Goal: Task Accomplishment & Management: Use online tool/utility

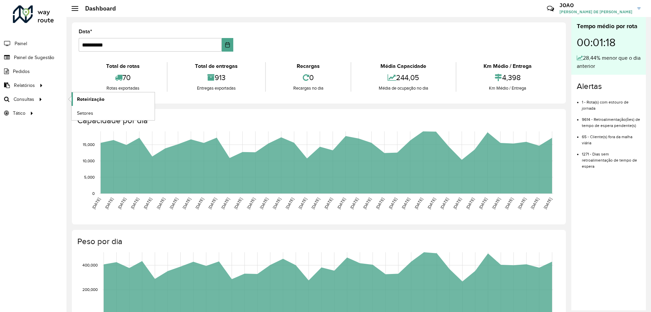
click at [84, 97] on span "Roteirização" at bounding box center [90, 99] width 27 height 7
click at [239, 9] on hb-header "Dashboard Críticas? Dúvidas? Elogios? Sugestões? Entre em contato conosco! JOAO…" at bounding box center [358, 8] width 585 height 17
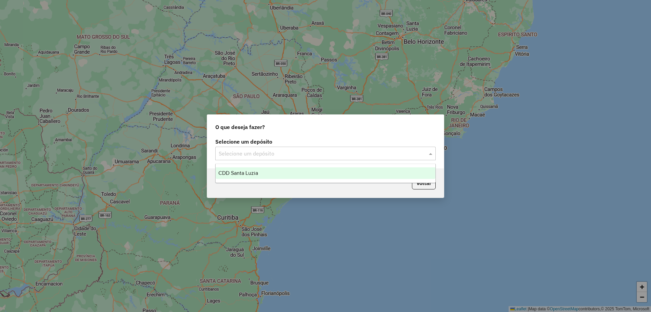
click at [373, 154] on input "text" at bounding box center [319, 154] width 200 height 8
click at [318, 177] on div "CDD Santa Luzia" at bounding box center [326, 173] width 220 height 12
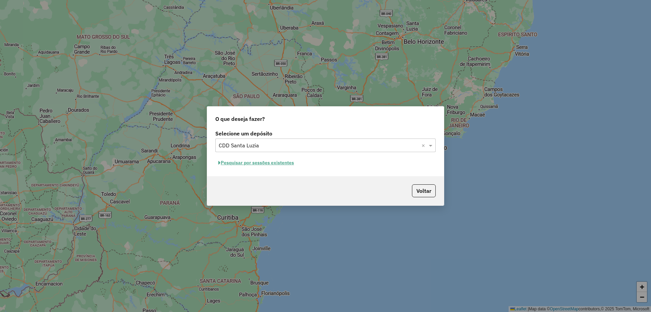
click at [279, 163] on button "Pesquisar por sessões existentes" at bounding box center [256, 162] width 82 height 11
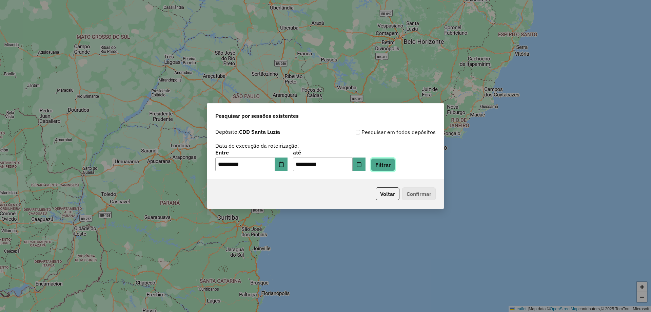
click at [395, 164] on button "Filtrar" at bounding box center [383, 164] width 24 height 13
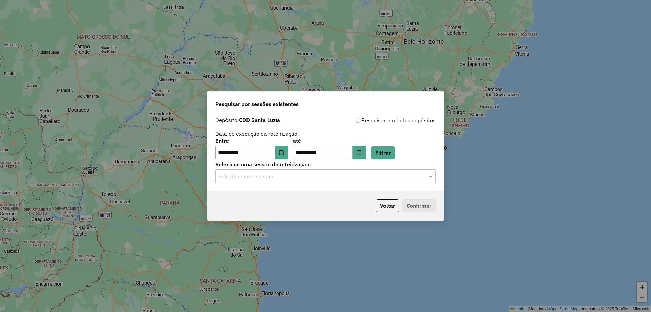
click at [304, 174] on input "text" at bounding box center [319, 176] width 200 height 8
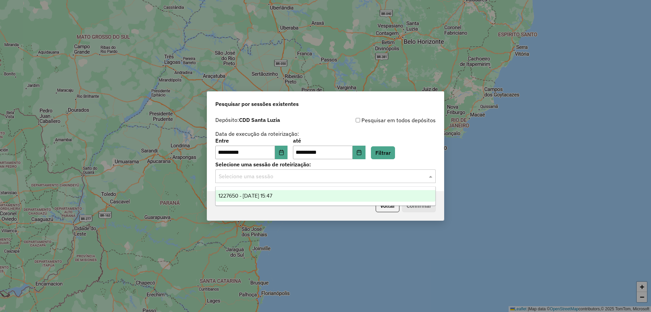
click at [319, 198] on div "1227650 - [DATE] 15:47" at bounding box center [326, 196] width 220 height 12
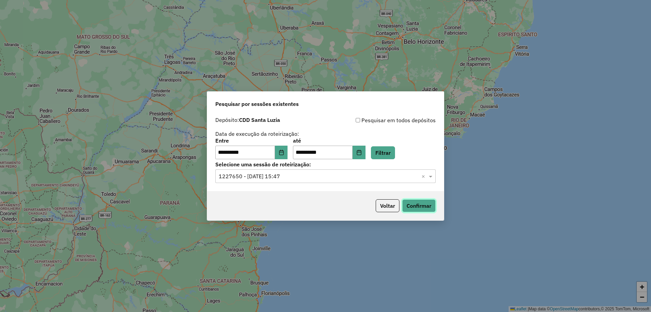
click at [415, 203] on button "Confirmar" at bounding box center [419, 205] width 34 height 13
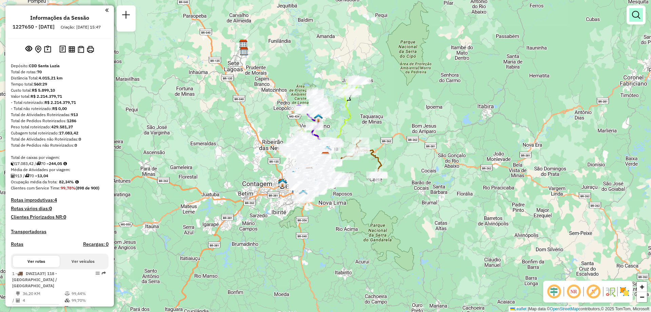
click at [637, 17] on em at bounding box center [636, 15] width 8 height 8
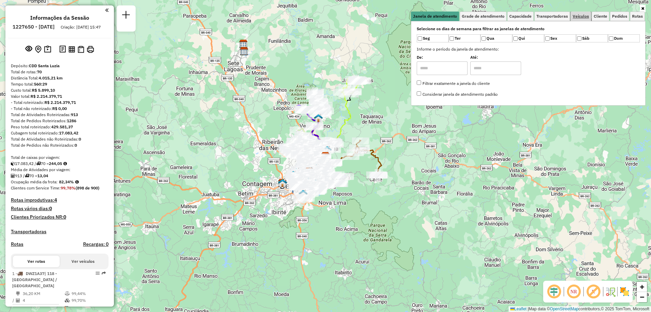
click at [582, 18] on span "Veículos" at bounding box center [581, 16] width 16 height 4
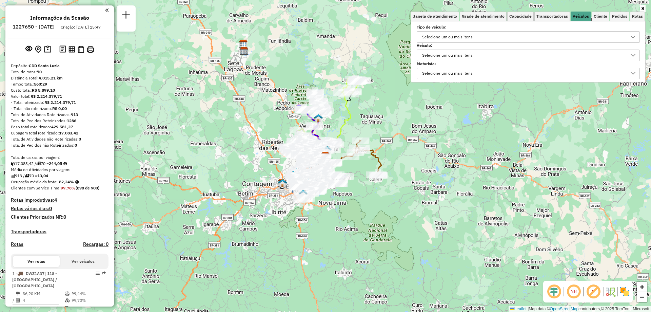
click at [479, 55] on div "Selecione um ou mais itens" at bounding box center [523, 55] width 207 height 11
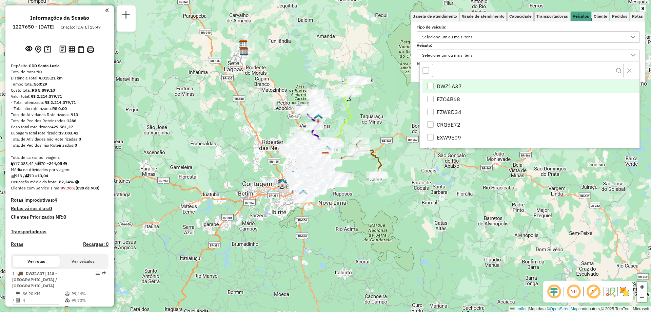
scroll to position [4, 23]
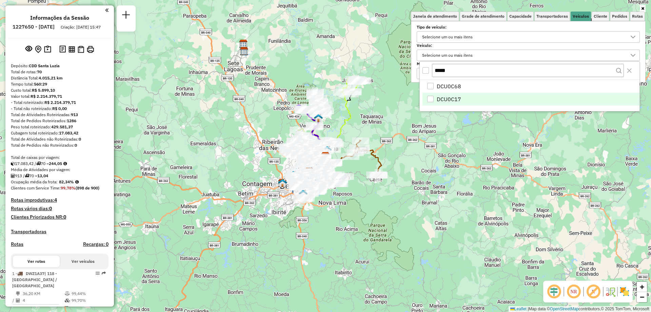
type input "*****"
click at [444, 99] on span "DCU0C17" at bounding box center [449, 99] width 24 height 8
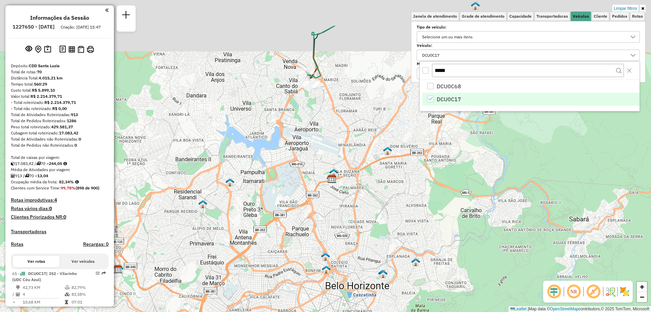
drag, startPoint x: 293, startPoint y: 117, endPoint x: 299, endPoint y: 182, distance: 65.7
click at [299, 182] on div "Limpar filtros Janela de atendimento Grade de atendimento Capacidade Transporta…" at bounding box center [325, 156] width 651 height 312
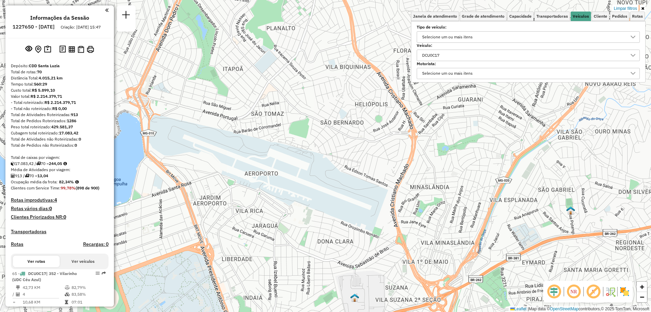
drag, startPoint x: 315, startPoint y: 63, endPoint x: 344, endPoint y: 277, distance: 215.5
click at [344, 281] on div "Limpar filtros Janela de atendimento Grade de atendimento Capacidade Transporta…" at bounding box center [325, 156] width 651 height 312
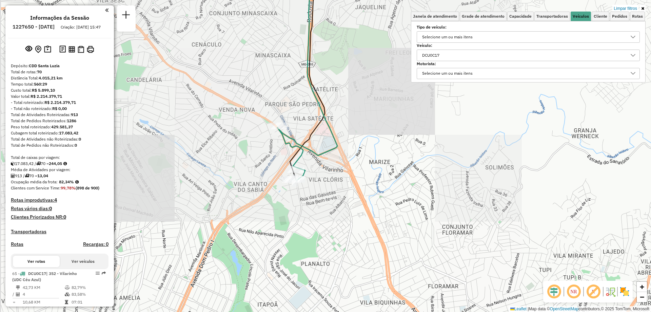
drag, startPoint x: 322, startPoint y: 201, endPoint x: 340, endPoint y: 256, distance: 57.1
click at [340, 256] on div "Limpar filtros Janela de atendimento Grade de atendimento Capacidade Transporta…" at bounding box center [325, 156] width 651 height 312
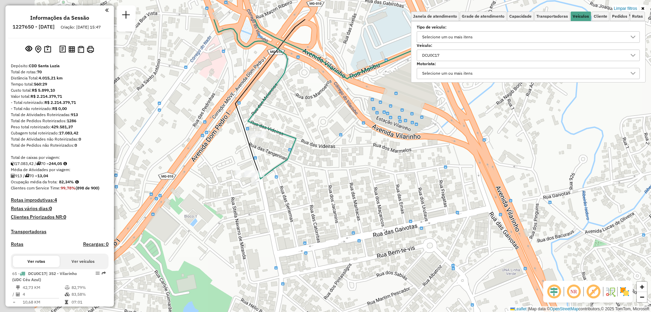
drag, startPoint x: 269, startPoint y: 152, endPoint x: 395, endPoint y: 261, distance: 166.6
click at [395, 261] on div "Limpar filtros Janela de atendimento Grade de atendimento Capacidade Transporta…" at bounding box center [325, 156] width 651 height 312
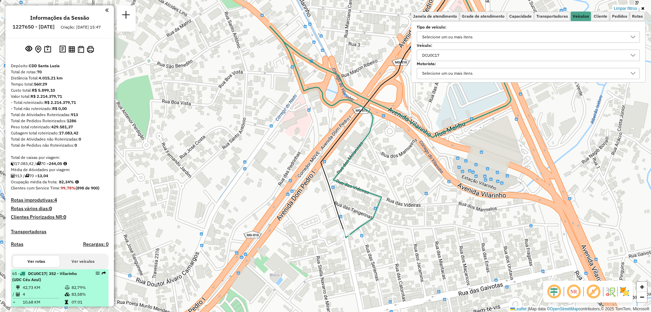
scroll to position [18, 0]
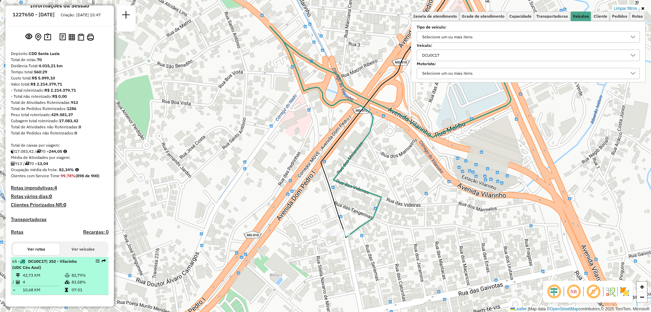
click at [73, 267] on div "65 - DCU0C17 | 352 - Vilarinho (UDC Céu Azul)" at bounding box center [48, 264] width 72 height 12
select select "**********"
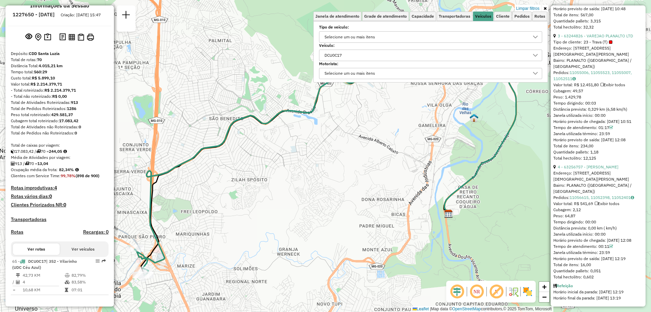
scroll to position [413, 0]
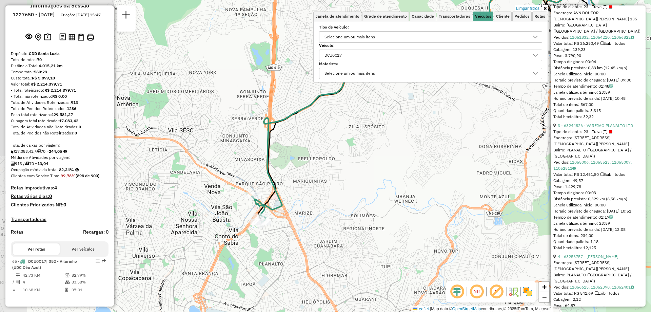
drag, startPoint x: 210, startPoint y: 225, endPoint x: 327, endPoint y: 173, distance: 128.7
click at [327, 173] on div "Limpar filtros Janela de atendimento Grade de atendimento Capacidade Transporta…" at bounding box center [325, 156] width 651 height 312
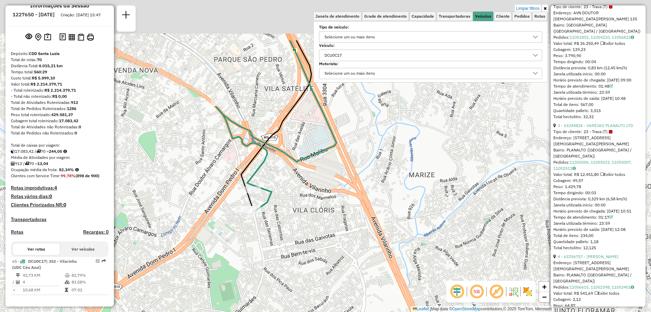
drag, startPoint x: 298, startPoint y: 158, endPoint x: 298, endPoint y: 236, distance: 77.3
click at [298, 236] on div "Limpar filtros Janela de atendimento Grade de atendimento Capacidade Transporta…" at bounding box center [325, 156] width 651 height 312
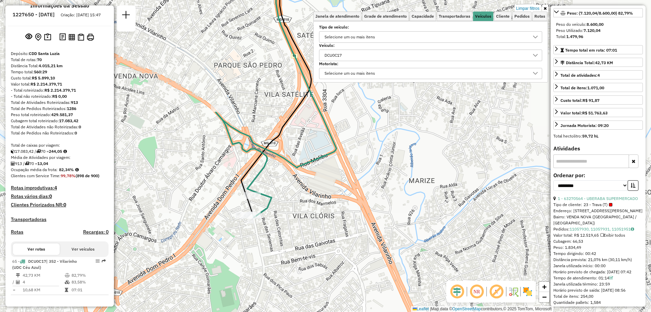
scroll to position [87, 0]
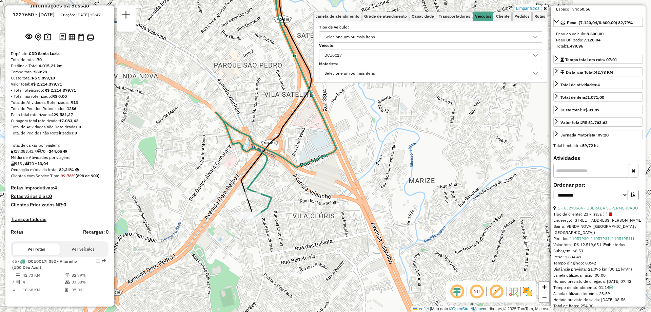
click at [651, 65] on div "Limpar filtros Janela de atendimento Grade de atendimento Capacidade Transporta…" at bounding box center [325, 156] width 651 height 312
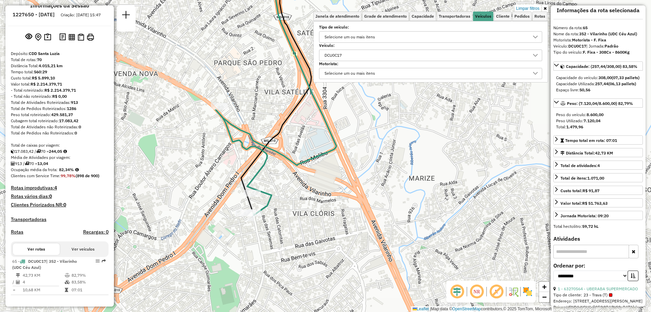
scroll to position [0, 0]
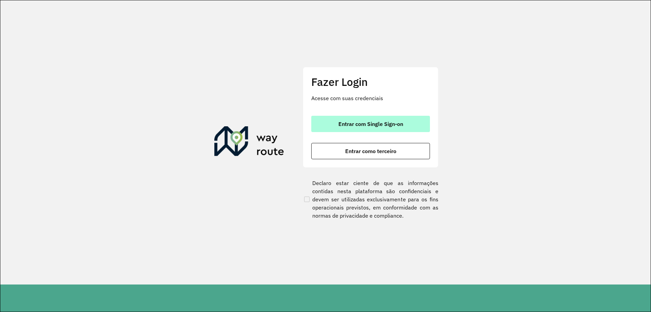
click at [362, 121] on span "Entrar com Single Sign-on" at bounding box center [370, 123] width 65 height 5
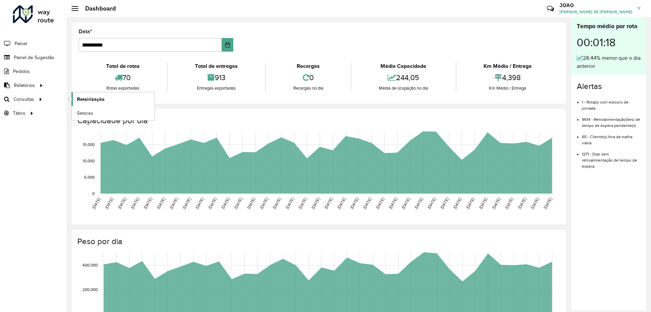
click at [108, 98] on link "Roteirização" at bounding box center [113, 99] width 83 height 14
click at [102, 97] on span "Roteirização" at bounding box center [90, 99] width 27 height 7
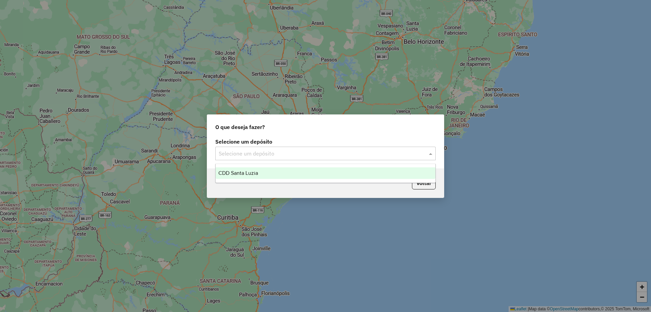
drag, startPoint x: 336, startPoint y: 152, endPoint x: 330, endPoint y: 167, distance: 16.4
click at [336, 152] on input "text" at bounding box center [319, 154] width 200 height 8
click at [329, 172] on div "CDD Santa Luzia" at bounding box center [326, 173] width 220 height 12
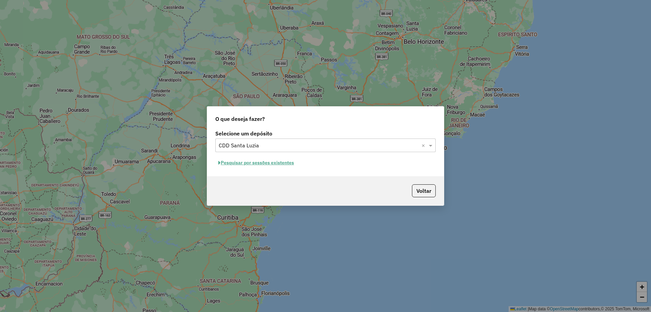
click at [286, 165] on button "Pesquisar por sessões existentes" at bounding box center [256, 162] width 82 height 11
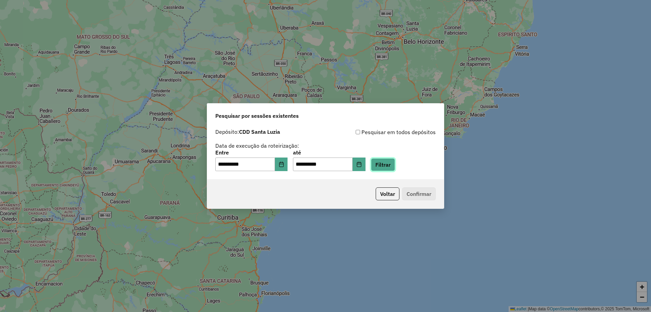
click at [393, 164] on button "Filtrar" at bounding box center [383, 164] width 24 height 13
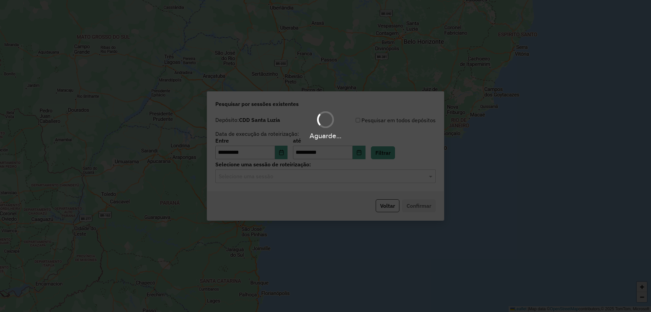
click at [313, 178] on input "text" at bounding box center [319, 176] width 200 height 8
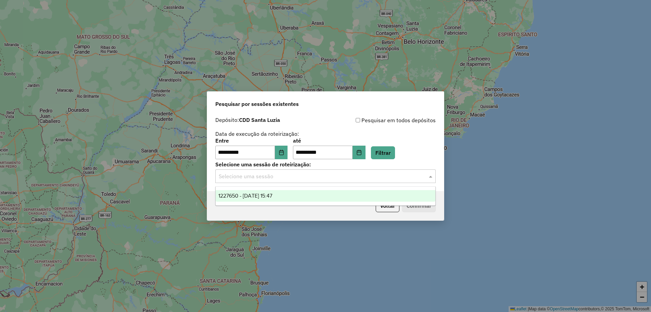
click at [316, 196] on div "1227650 - 11/08/2025 15:47" at bounding box center [326, 196] width 220 height 12
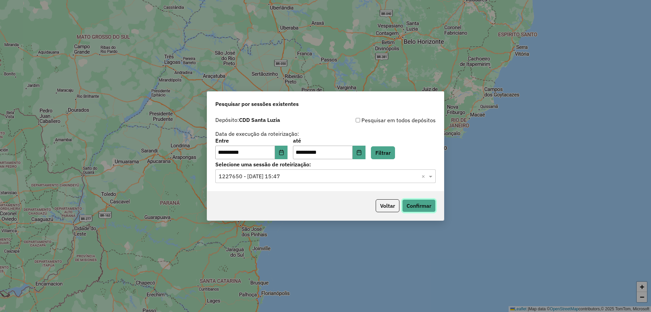
click at [417, 203] on button "Confirmar" at bounding box center [419, 205] width 34 height 13
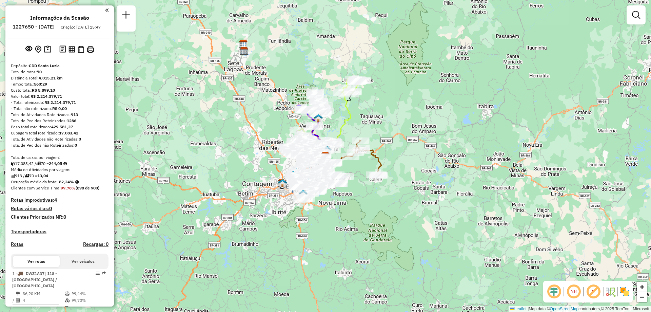
click at [639, 14] on em at bounding box center [636, 15] width 8 height 8
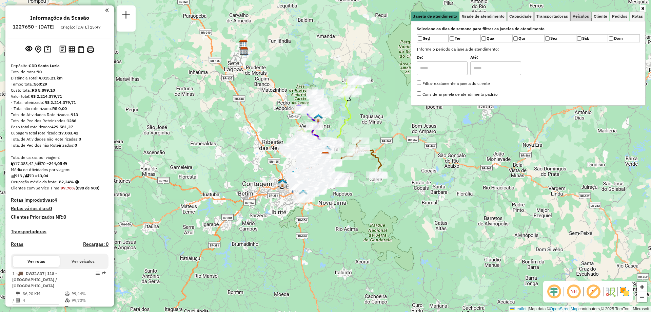
click at [581, 19] on link "Veículos" at bounding box center [581, 16] width 20 height 9
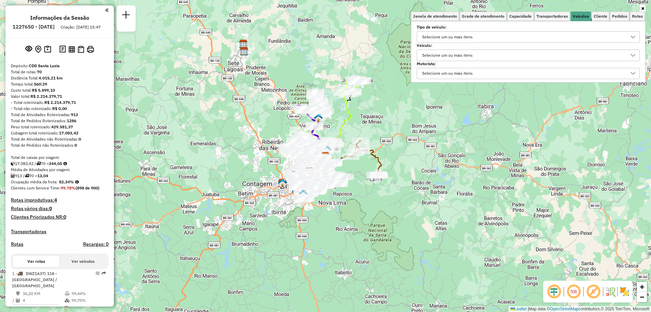
click at [449, 55] on div "Selecione um ou mais itens" at bounding box center [447, 55] width 55 height 11
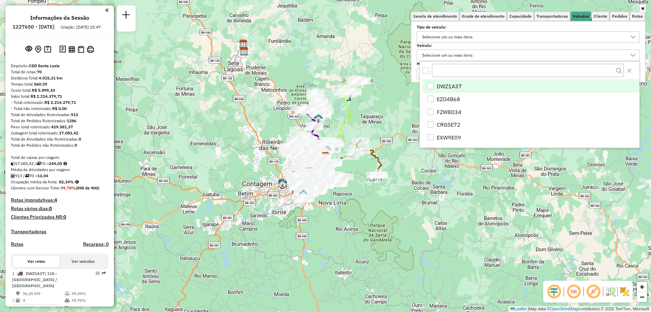
scroll to position [4, 23]
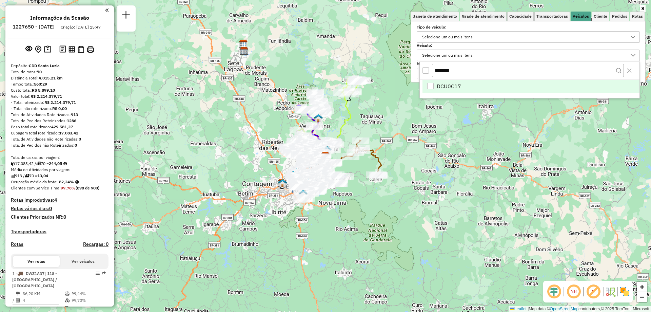
type input "*******"
click at [455, 84] on span "DCU0C17" at bounding box center [449, 86] width 24 height 8
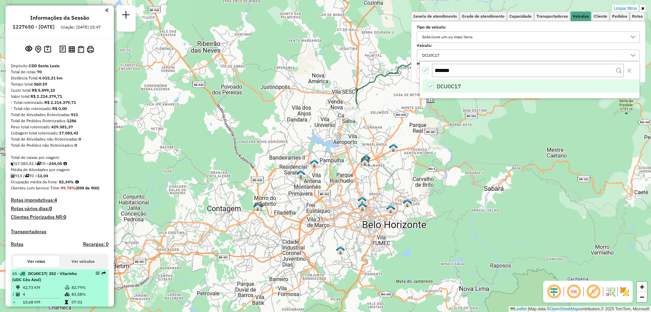
click at [48, 305] on td "10,68 KM" at bounding box center [43, 301] width 42 height 7
select select "**********"
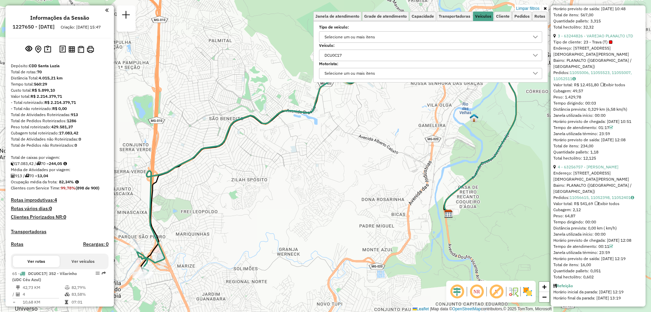
scroll to position [515, 0]
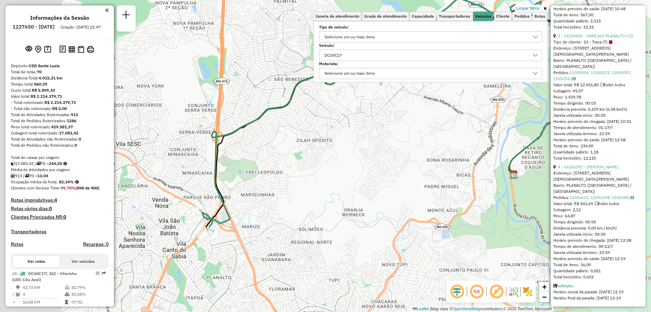
drag, startPoint x: 216, startPoint y: 265, endPoint x: 398, endPoint y: 177, distance: 202.1
click at [398, 177] on div "Limpar filtros Janela de atendimento Grade de atendimento Capacidade Transporta…" at bounding box center [325, 156] width 651 height 312
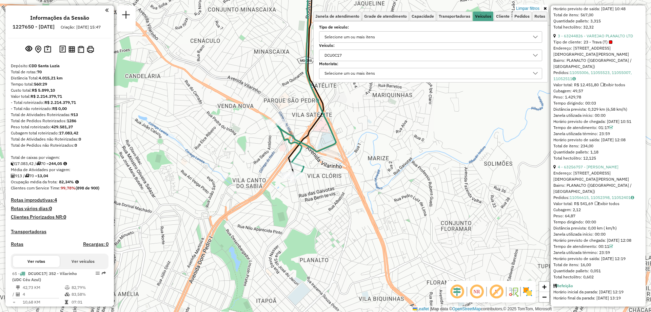
drag, startPoint x: 349, startPoint y: 171, endPoint x: 360, endPoint y: 188, distance: 20.4
click at [360, 188] on div "Limpar filtros Janela de atendimento Grade de atendimento Capacidade Transporta…" at bounding box center [325, 156] width 651 height 312
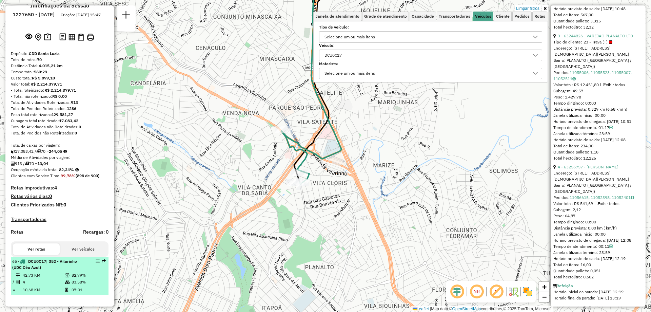
scroll to position [18, 0]
click at [61, 278] on td "4" at bounding box center [43, 281] width 42 height 7
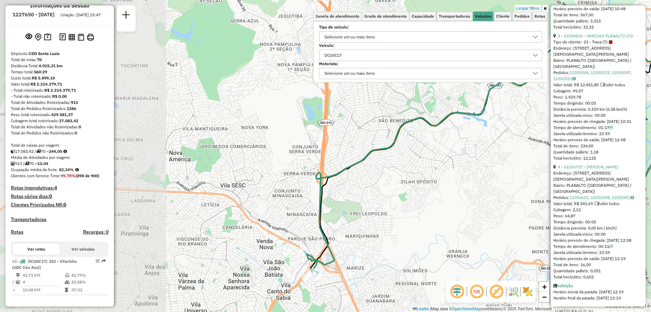
drag, startPoint x: 285, startPoint y: 229, endPoint x: 426, endPoint y: 223, distance: 140.8
click at [426, 223] on div "Limpar filtros Janela de atendimento Grade de atendimento Capacidade Transporta…" at bounding box center [325, 156] width 651 height 312
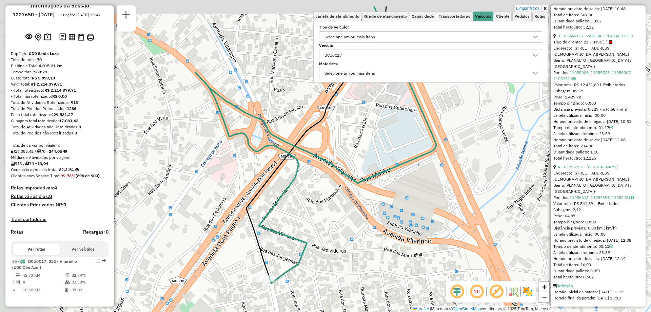
drag, startPoint x: 290, startPoint y: 206, endPoint x: 442, endPoint y: 256, distance: 160.6
click at [442, 256] on div "Limpar filtros Janela de atendimento Grade de atendimento Capacidade Transporta…" at bounding box center [325, 156] width 651 height 312
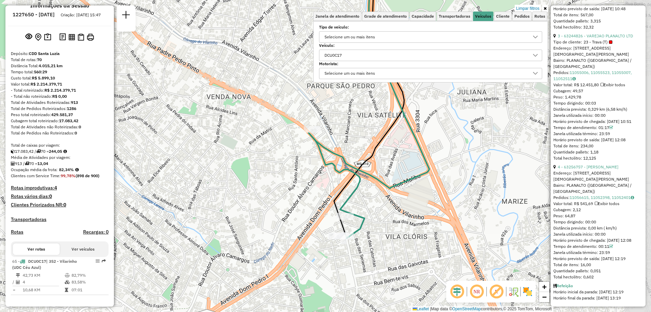
drag, startPoint x: 429, startPoint y: 258, endPoint x: 400, endPoint y: 220, distance: 47.5
click at [400, 220] on div "Limpar filtros Janela de atendimento Grade de atendimento Capacidade Transporta…" at bounding box center [325, 156] width 651 height 312
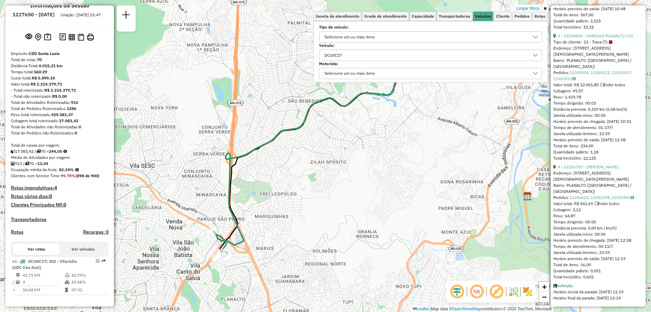
drag, startPoint x: 460, startPoint y: 174, endPoint x: 252, endPoint y: 258, distance: 224.4
click at [252, 258] on div "Limpar filtros Janela de atendimento Grade de atendimento Capacidade Transporta…" at bounding box center [325, 156] width 651 height 312
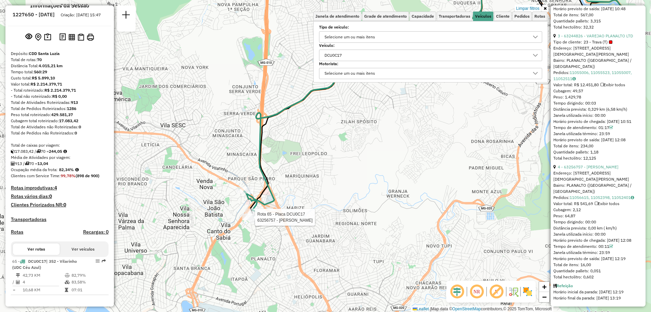
drag, startPoint x: 418, startPoint y: 169, endPoint x: 450, endPoint y: 129, distance: 51.4
click at [450, 129] on div "Rota 65 - Placa DCU0C17 63256757 - SILVIA MARIA DE FIGU Limpar filtros Janela d…" at bounding box center [325, 156] width 651 height 312
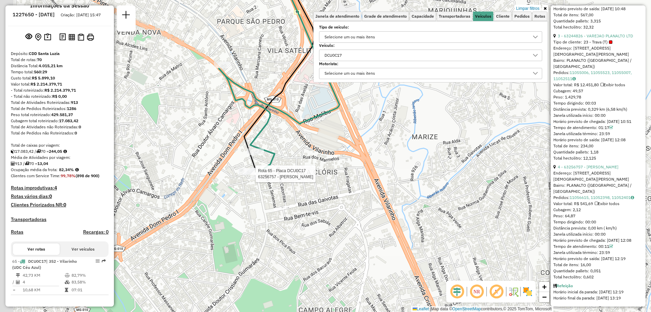
drag, startPoint x: 278, startPoint y: 182, endPoint x: 370, endPoint y: 227, distance: 102.0
click at [370, 227] on div "Rota 65 - Placa DCU0C17 63256757 - SILVIA MARIA DE FIGU Limpar filtros Janela d…" at bounding box center [325, 156] width 651 height 312
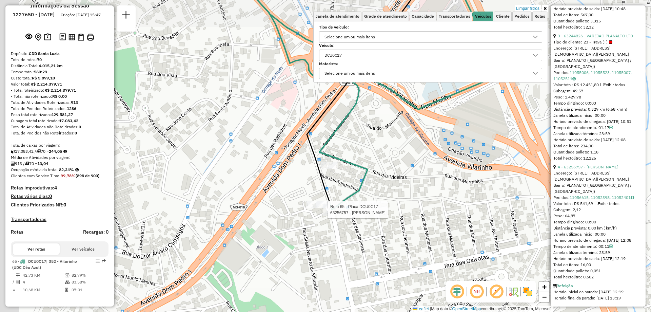
drag, startPoint x: 353, startPoint y: 165, endPoint x: 419, endPoint y: 199, distance: 74.3
click at [419, 199] on div "Rota 65 - Placa DCU0C17 63256757 - SILVIA MARIA DE FIGU Limpar filtros Janela d…" at bounding box center [325, 156] width 651 height 312
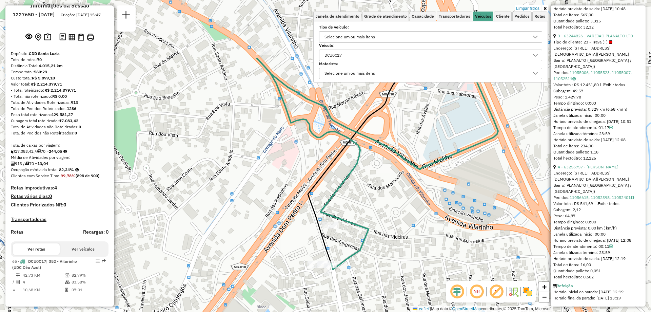
drag, startPoint x: 368, startPoint y: 153, endPoint x: 363, endPoint y: 216, distance: 63.3
click at [363, 216] on div "Limpar filtros Janela de atendimento Grade de atendimento Capacidade Transporta…" at bounding box center [325, 156] width 651 height 312
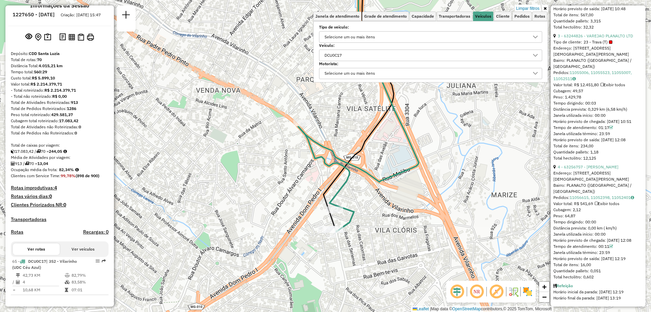
drag, startPoint x: 409, startPoint y: 167, endPoint x: 380, endPoint y: 172, distance: 28.6
click at [380, 172] on div "Limpar filtros Janela de atendimento Grade de atendimento Capacidade Transporta…" at bounding box center [325, 156] width 651 height 312
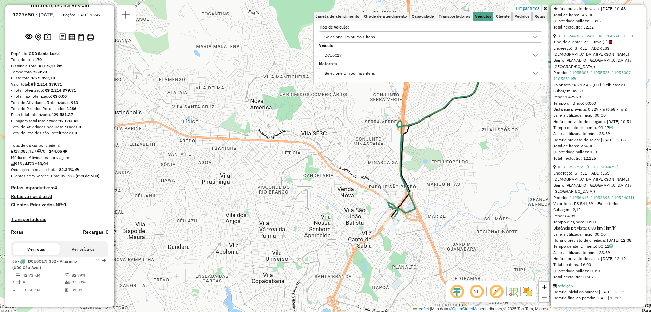
drag, startPoint x: 393, startPoint y: 143, endPoint x: 400, endPoint y: 183, distance: 41.0
click at [400, 183] on icon at bounding box center [554, 110] width 338 height 203
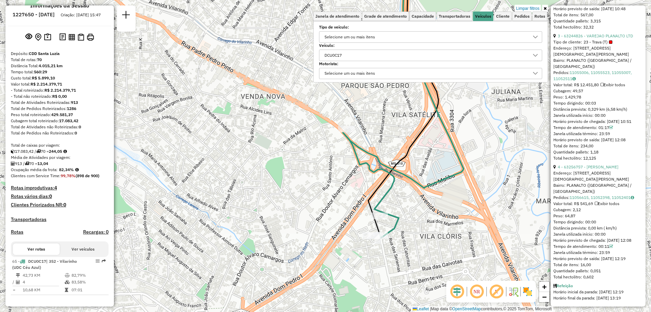
drag, startPoint x: 388, startPoint y: 214, endPoint x: 407, endPoint y: 166, distance: 51.2
click at [407, 166] on div "Limpar filtros Janela de atendimento Grade de atendimento Capacidade Transporta…" at bounding box center [325, 156] width 651 height 312
click at [441, 56] on div "DCU0C17" at bounding box center [425, 55] width 207 height 11
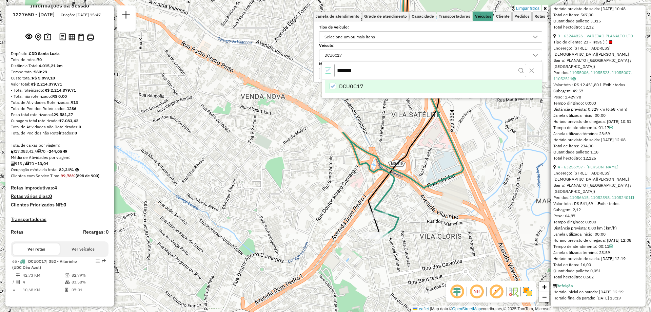
click at [329, 71] on icon "All items selected" at bounding box center [328, 70] width 5 height 5
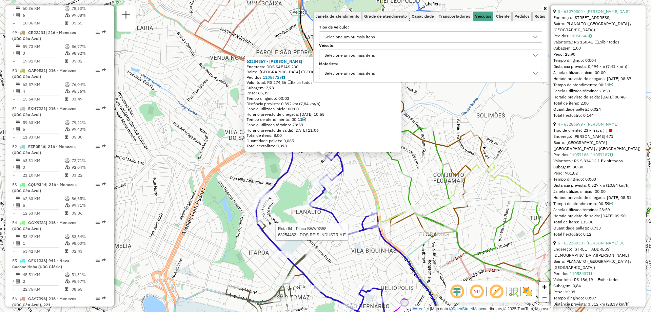
scroll to position [2883, 0]
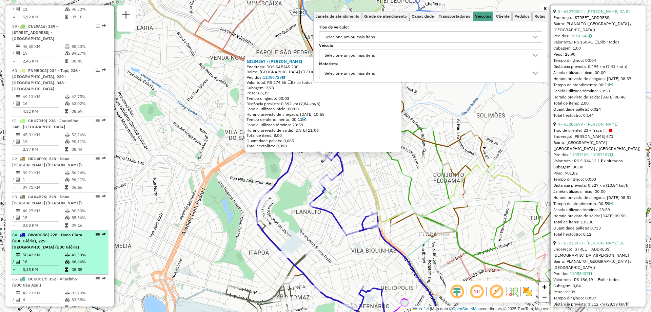
click at [71, 251] on td "42,33%" at bounding box center [88, 254] width 34 height 7
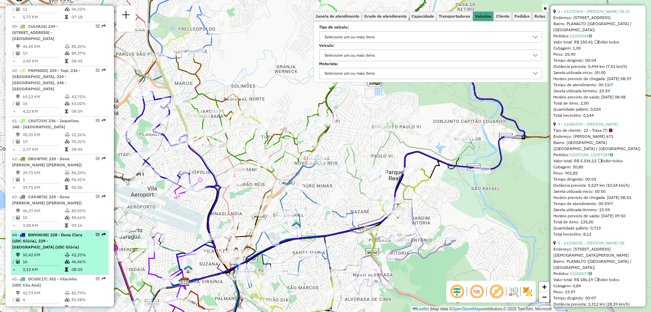
click at [39, 258] on td "16" at bounding box center [43, 261] width 42 height 7
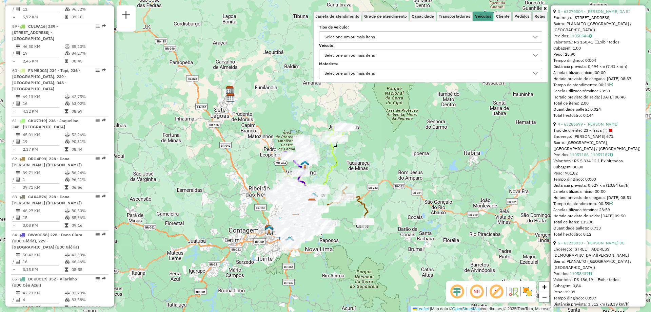
click at [382, 161] on div "Janela de atendimento Grade de atendimento Capacidade Transportadoras Veículos …" at bounding box center [325, 156] width 651 height 312
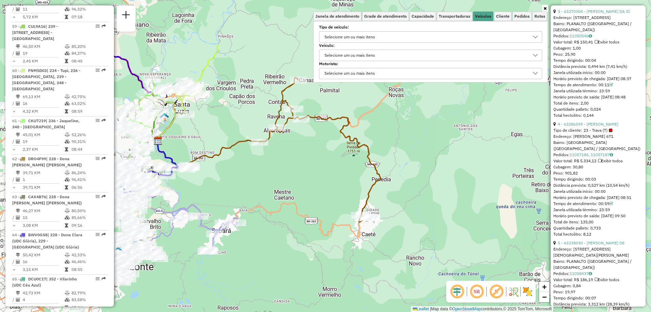
drag, startPoint x: 408, startPoint y: 173, endPoint x: 323, endPoint y: 223, distance: 99.4
click at [324, 244] on div "Janela de atendimento Grade de atendimento Capacidade Transportadoras Veículos …" at bounding box center [325, 156] width 651 height 312
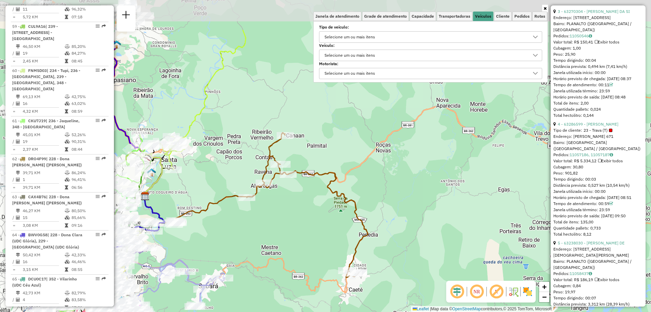
drag, startPoint x: 319, startPoint y: 164, endPoint x: 310, endPoint y: 223, distance: 59.8
click at [310, 223] on div "Janela de atendimento Grade de atendimento Capacidade Transportadoras Veículos …" at bounding box center [325, 156] width 651 height 312
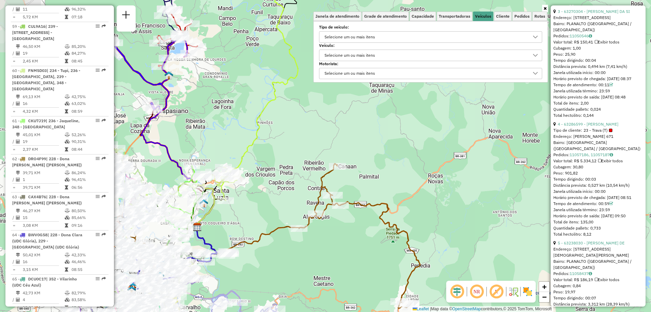
drag, startPoint x: 258, startPoint y: 195, endPoint x: 312, endPoint y: 221, distance: 60.0
click at [314, 226] on icon at bounding box center [304, 235] width 231 height 144
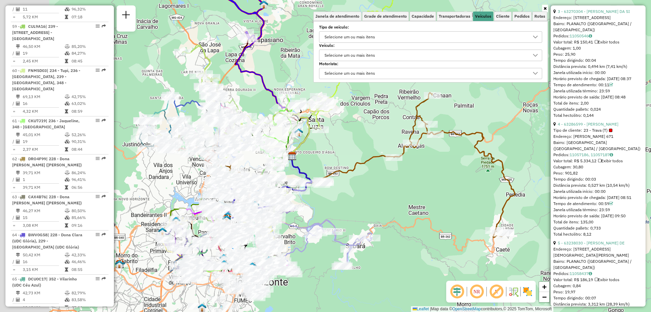
drag, startPoint x: 266, startPoint y: 200, endPoint x: 359, endPoint y: 127, distance: 118.6
click at [359, 127] on div "Janela de atendimento Grade de atendimento Capacidade Transportadoras Veículos …" at bounding box center [325, 156] width 651 height 312
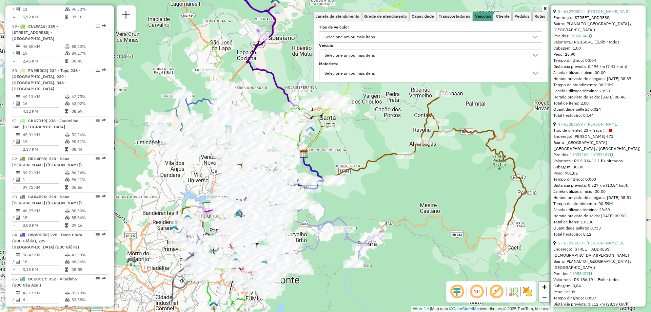
drag, startPoint x: 378, startPoint y: 209, endPoint x: 468, endPoint y: 174, distance: 96.2
click at [468, 174] on div "Janela de atendimento Grade de atendimento Capacidade Transportadoras Veículos …" at bounding box center [325, 156] width 651 height 312
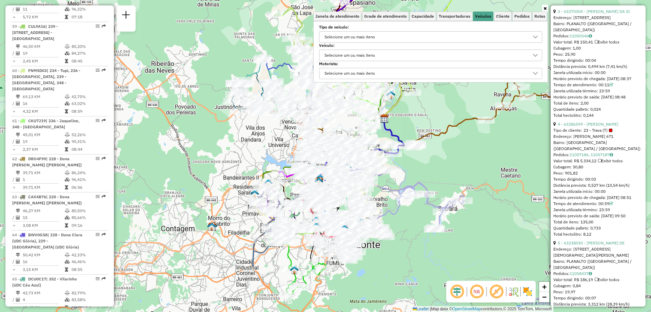
drag, startPoint x: 410, startPoint y: 231, endPoint x: 427, endPoint y: 204, distance: 31.6
click at [423, 210] on div "Janela de atendimento Grade de atendimento Capacidade Transportadoras Veículos …" at bounding box center [325, 156] width 651 height 312
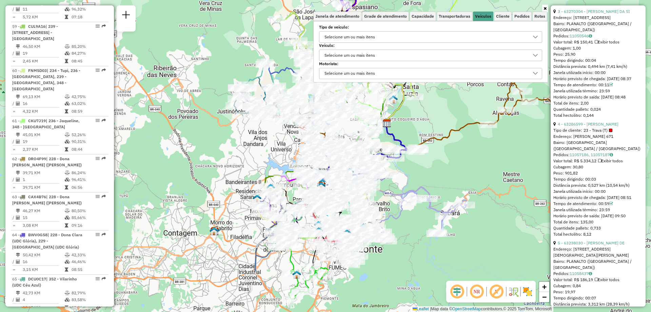
drag, startPoint x: 427, startPoint y: 197, endPoint x: 412, endPoint y: 228, distance: 34.1
click at [413, 227] on div "Janela de atendimento Grade de atendimento Capacidade Transportadoras Veículos …" at bounding box center [325, 156] width 651 height 312
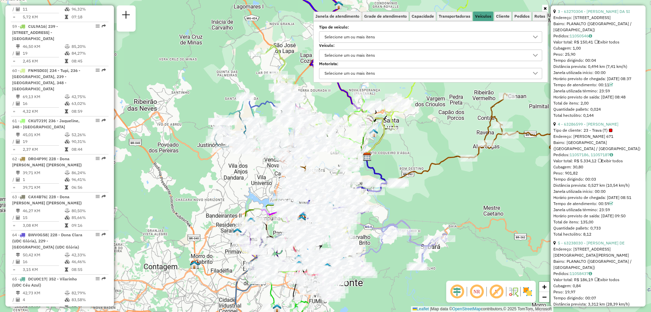
drag, startPoint x: 463, startPoint y: 169, endPoint x: 415, endPoint y: 196, distance: 55.1
click at [424, 228] on div "Janela de atendimento Grade de atendimento Capacidade Transportadoras Veículos …" at bounding box center [325, 156] width 651 height 312
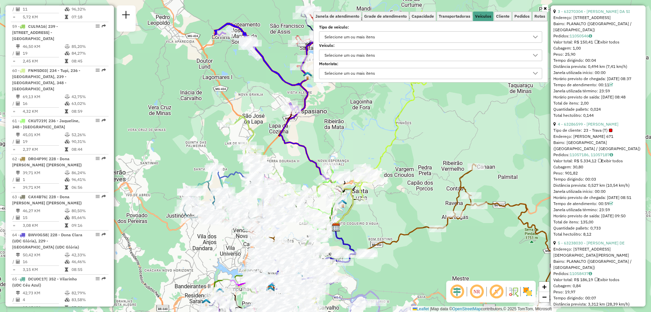
drag, startPoint x: 397, startPoint y: 150, endPoint x: 385, endPoint y: 190, distance: 41.6
click at [386, 198] on div "Janela de atendimento Grade de atendimento Capacidade Transportadoras Veículos …" at bounding box center [325, 156] width 651 height 312
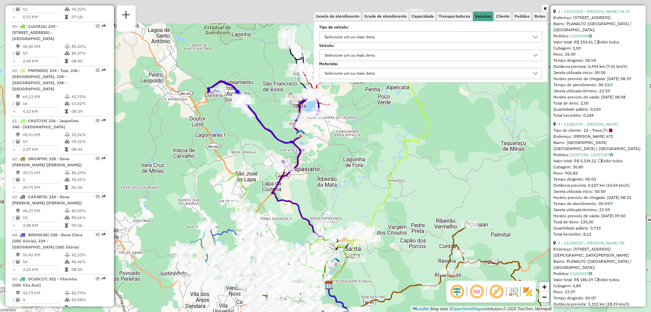
drag, startPoint x: 380, startPoint y: 135, endPoint x: 370, endPoint y: 196, distance: 61.5
click at [370, 196] on div "Janela de atendimento Grade de atendimento Capacidade Transportadoras Veículos …" at bounding box center [325, 156] width 651 height 312
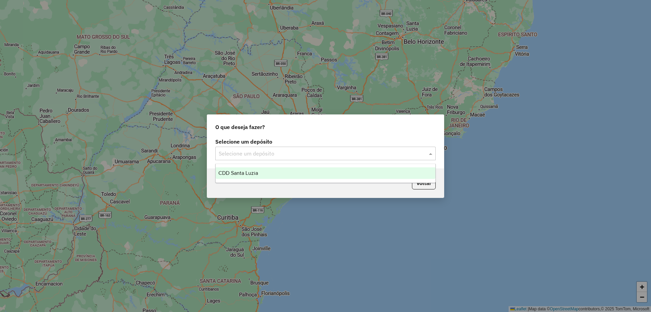
click at [378, 155] on input "text" at bounding box center [319, 154] width 200 height 8
click at [348, 167] on div "CDD Santa Luzia" at bounding box center [326, 173] width 220 height 12
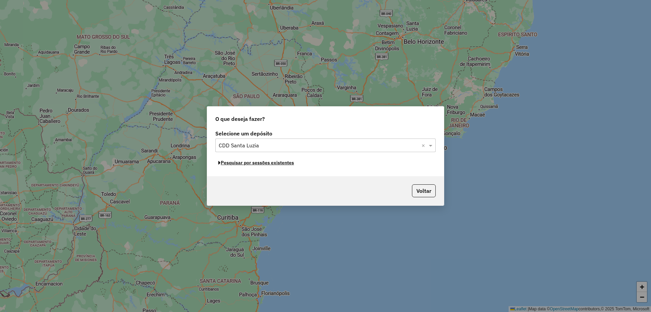
click at [281, 165] on button "Pesquisar por sessões existentes" at bounding box center [256, 162] width 82 height 11
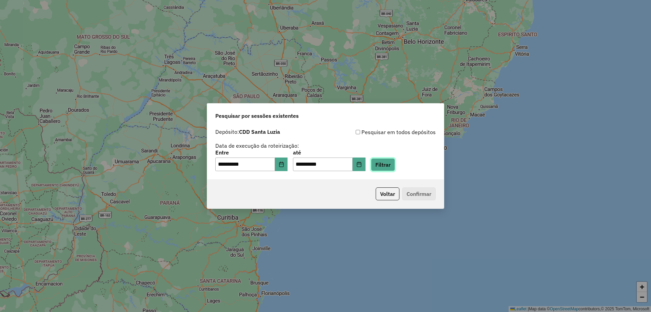
click at [386, 163] on button "Filtrar" at bounding box center [383, 164] width 24 height 13
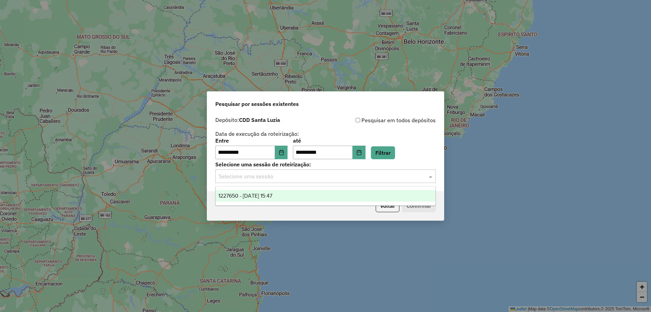
click at [311, 181] on div "Selecione uma sessão" at bounding box center [325, 176] width 220 height 14
click at [313, 193] on div "1227650 - 11/08/2025 15:47" at bounding box center [326, 196] width 220 height 12
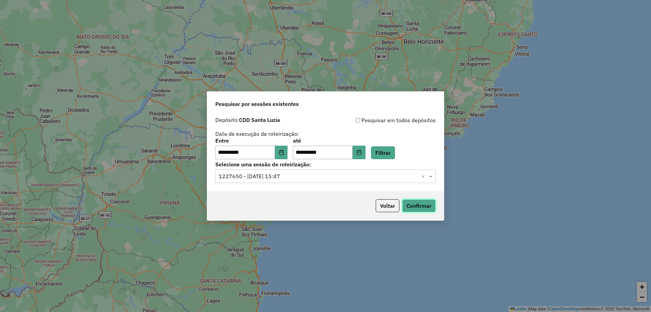
click at [429, 204] on button "Confirmar" at bounding box center [419, 205] width 34 height 13
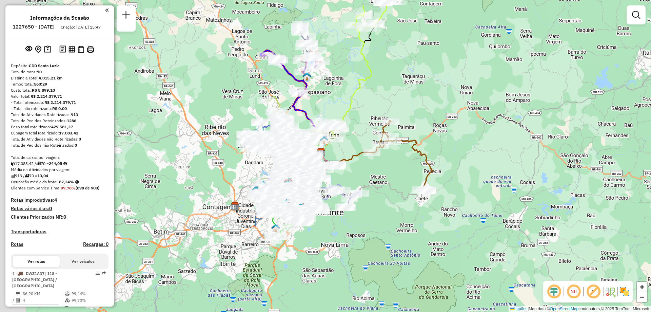
drag, startPoint x: 347, startPoint y: 171, endPoint x: 389, endPoint y: 215, distance: 60.2
click at [389, 215] on div "Janela de atendimento Grade de atendimento Capacidade Transportadoras Veículos …" at bounding box center [325, 156] width 651 height 312
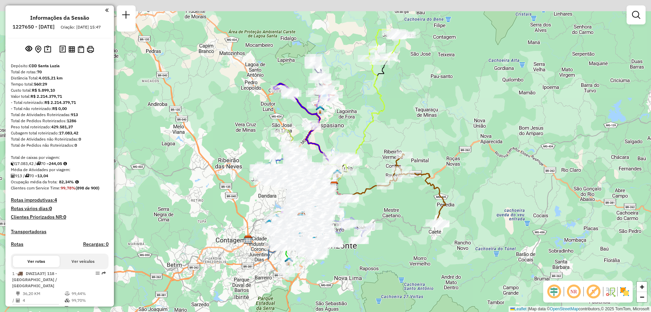
drag, startPoint x: 393, startPoint y: 198, endPoint x: 404, endPoint y: 245, distance: 47.9
click at [404, 245] on div "Janela de atendimento Grade de atendimento Capacidade Transportadoras Veículos …" at bounding box center [325, 156] width 651 height 312
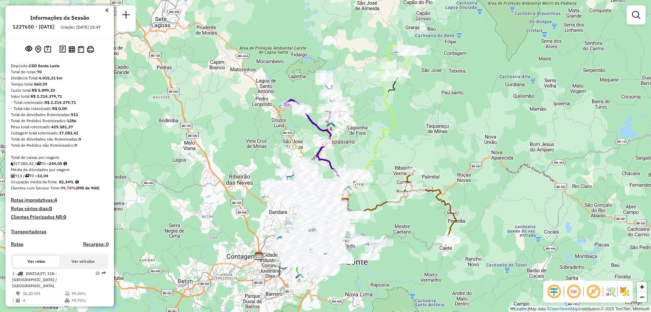
drag, startPoint x: 404, startPoint y: 245, endPoint x: 412, endPoint y: 233, distance: 13.9
click at [412, 233] on div "Janela de atendimento Grade de atendimento Capacidade Transportadoras Veículos …" at bounding box center [325, 156] width 651 height 312
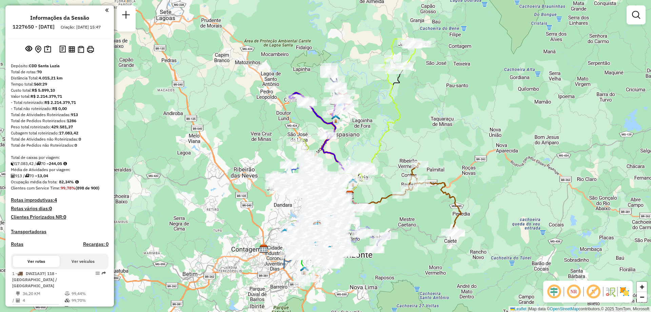
click at [643, 12] on div at bounding box center [636, 14] width 19 height 19
click at [636, 17] on em at bounding box center [636, 15] width 8 height 8
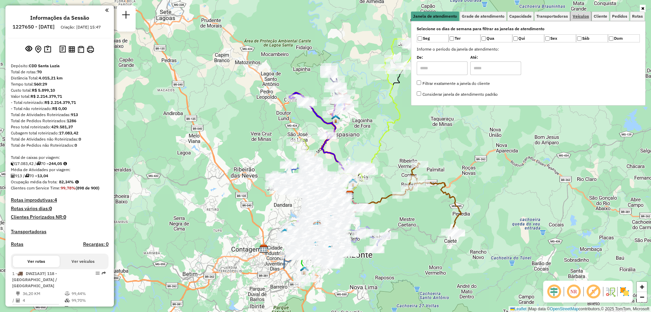
click at [575, 20] on link "Veículos" at bounding box center [581, 16] width 20 height 9
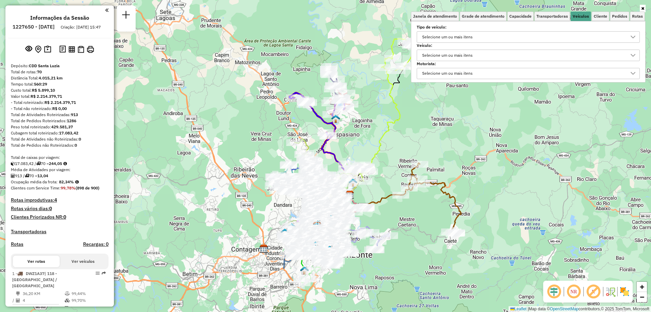
click at [457, 55] on div "Selecione um ou mais itens" at bounding box center [447, 55] width 55 height 11
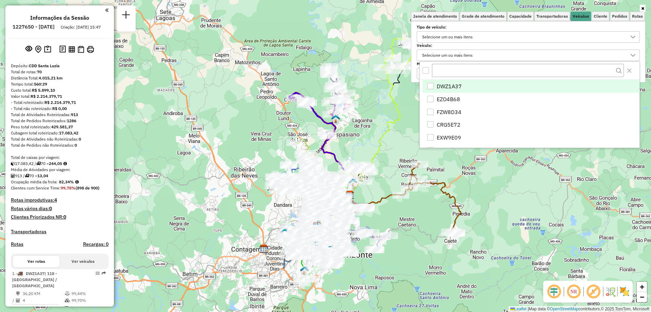
scroll to position [4, 23]
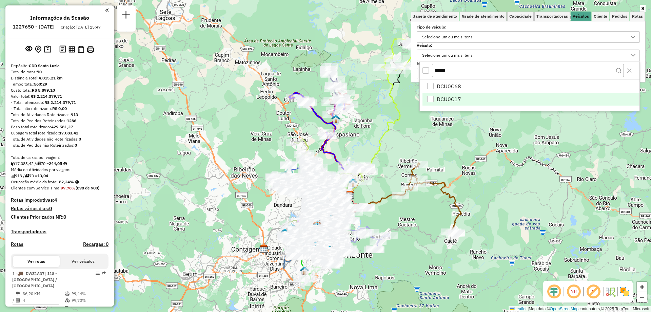
type input "*****"
click at [462, 97] on li "DCU0C17" at bounding box center [530, 99] width 217 height 13
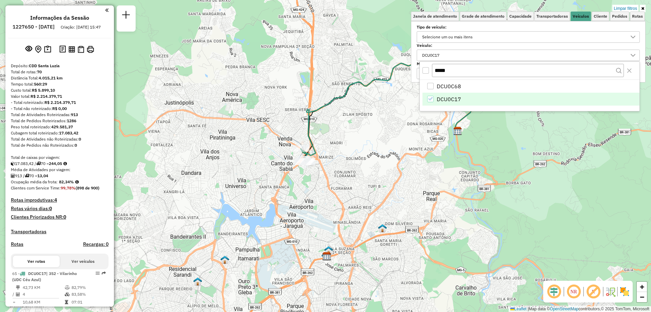
drag, startPoint x: 337, startPoint y: 193, endPoint x: 351, endPoint y: 201, distance: 15.6
click at [351, 201] on div "Limpar filtros Janela de atendimento Grade de atendimento Capacidade Transporta…" at bounding box center [325, 156] width 651 height 312
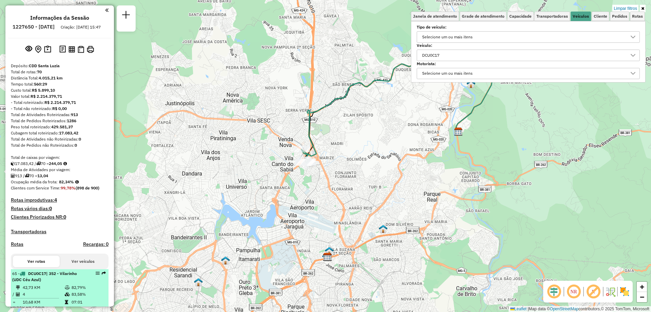
click at [53, 290] on td "42,73 KM" at bounding box center [43, 287] width 42 height 7
select select "**********"
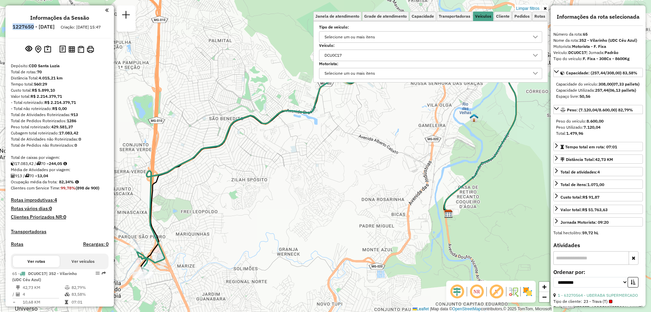
drag, startPoint x: 30, startPoint y: 27, endPoint x: 52, endPoint y: 26, distance: 22.0
click at [52, 26] on li "1227650 - [DATE]" at bounding box center [33, 28] width 45 height 9
copy h6 "1227650"
